Goal: Find specific page/section: Find specific page/section

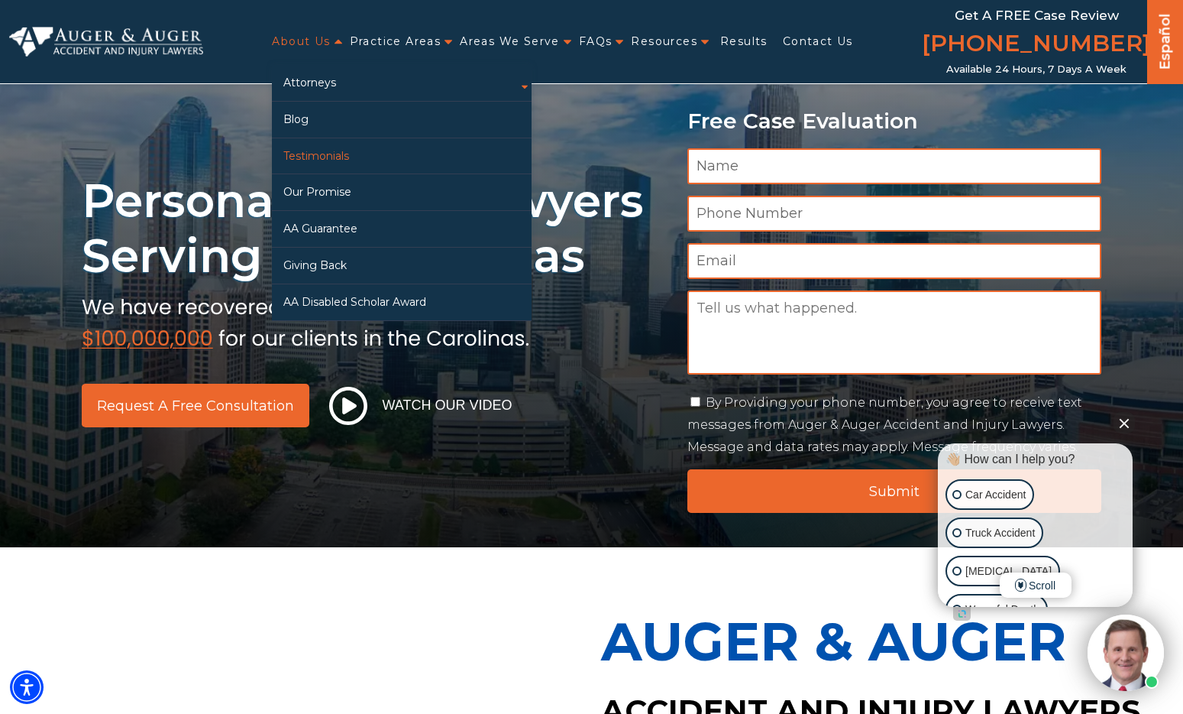
click at [312, 153] on link "Testimonials" at bounding box center [402, 156] width 260 height 36
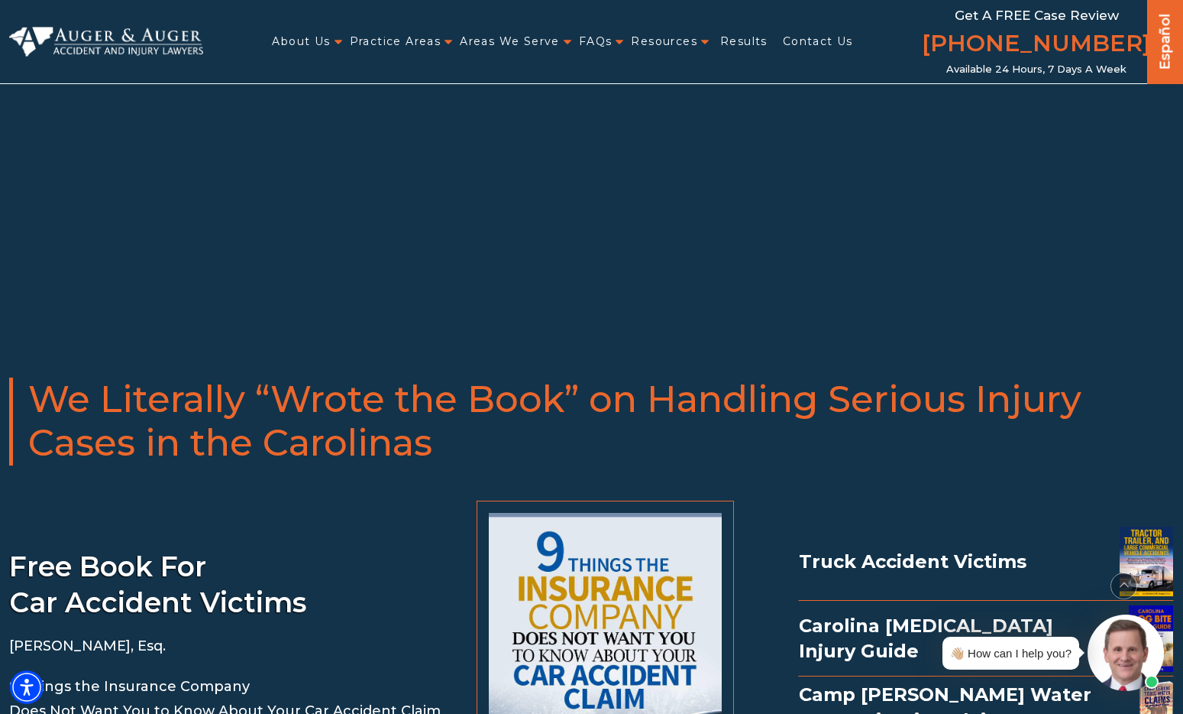
scroll to position [1138, 0]
